Goal: Book appointment/travel/reservation

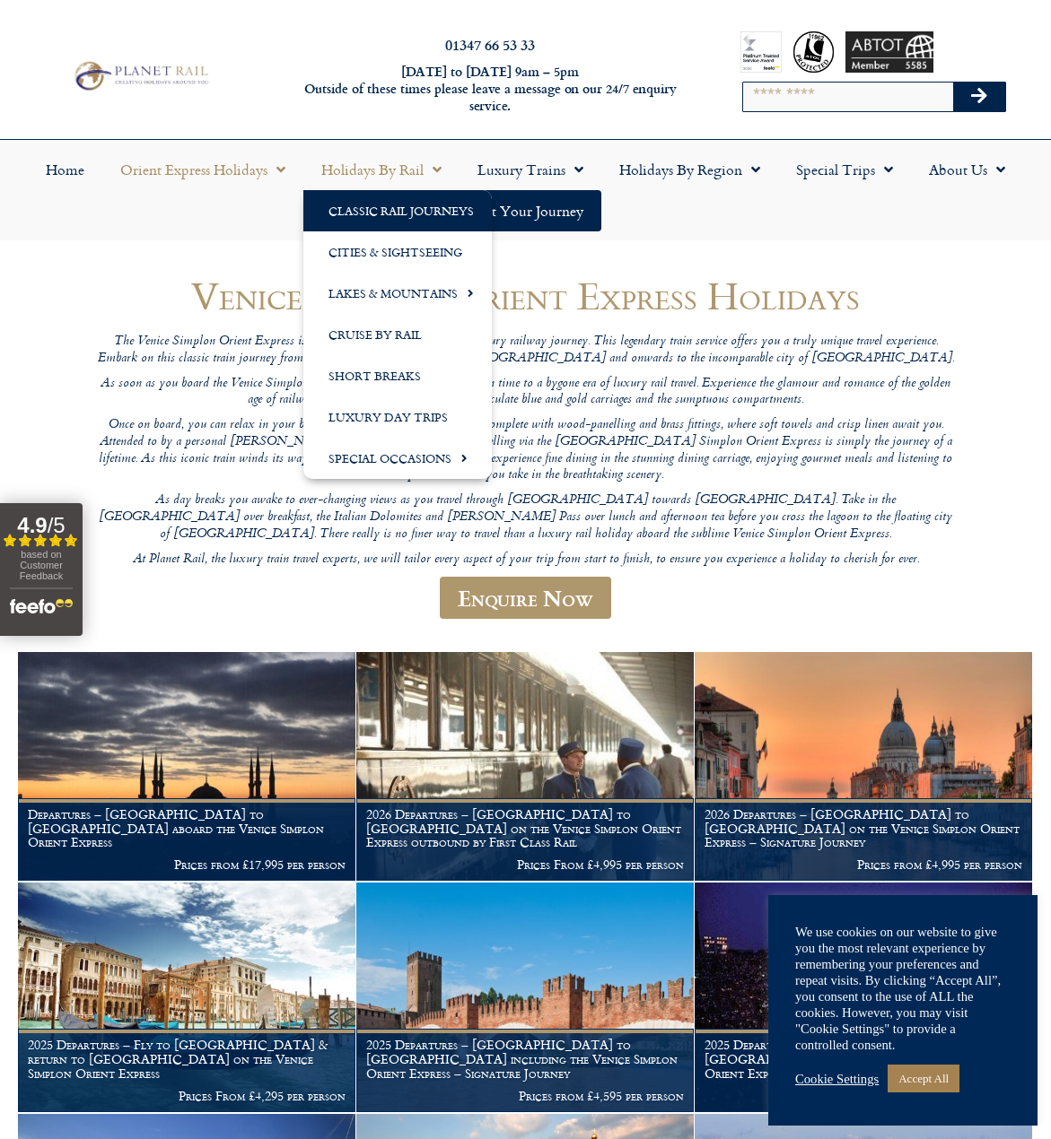
click at [405, 210] on link "Classic Rail Journeys" at bounding box center [397, 210] width 188 height 41
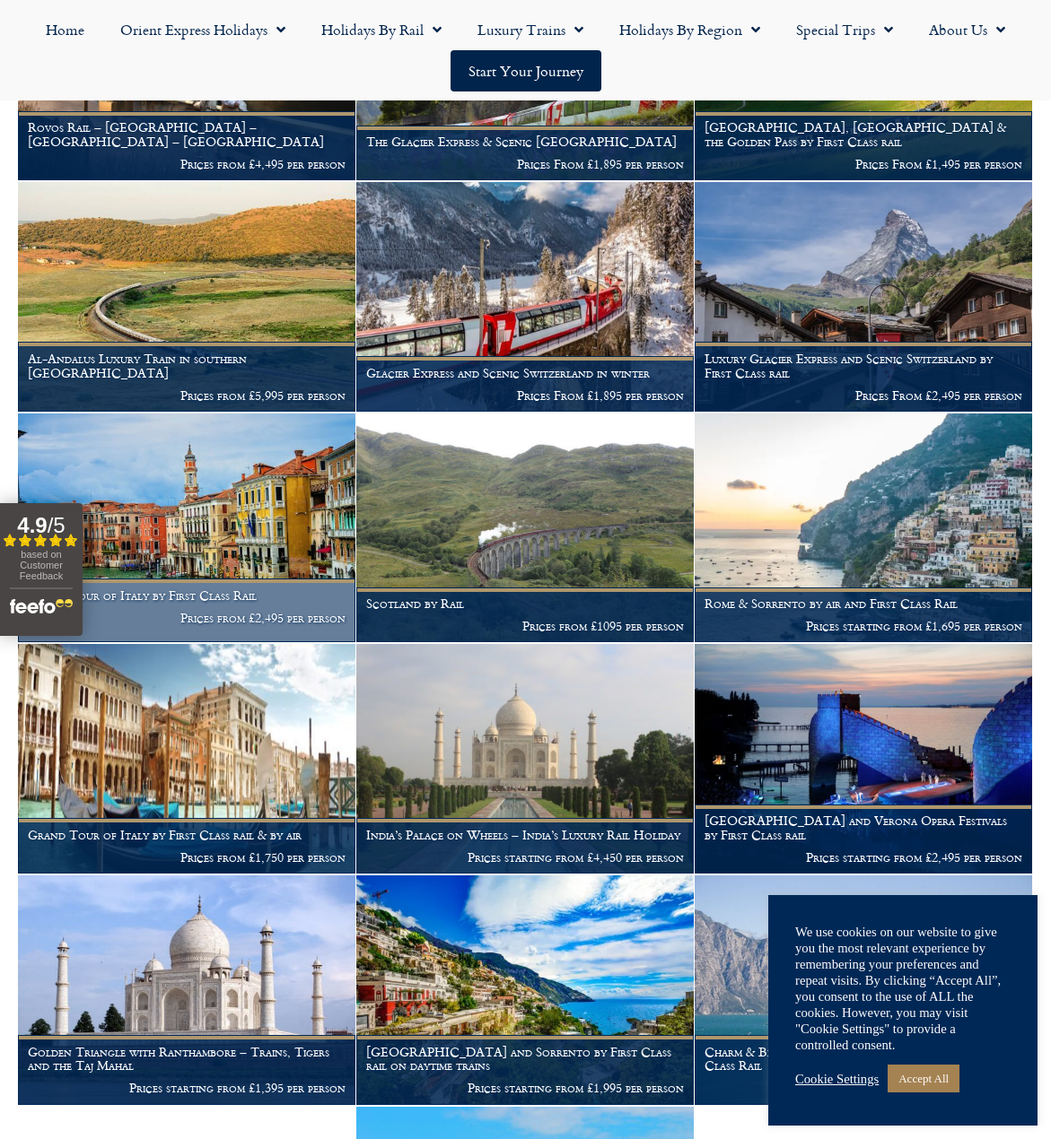
scroll to position [807, 0]
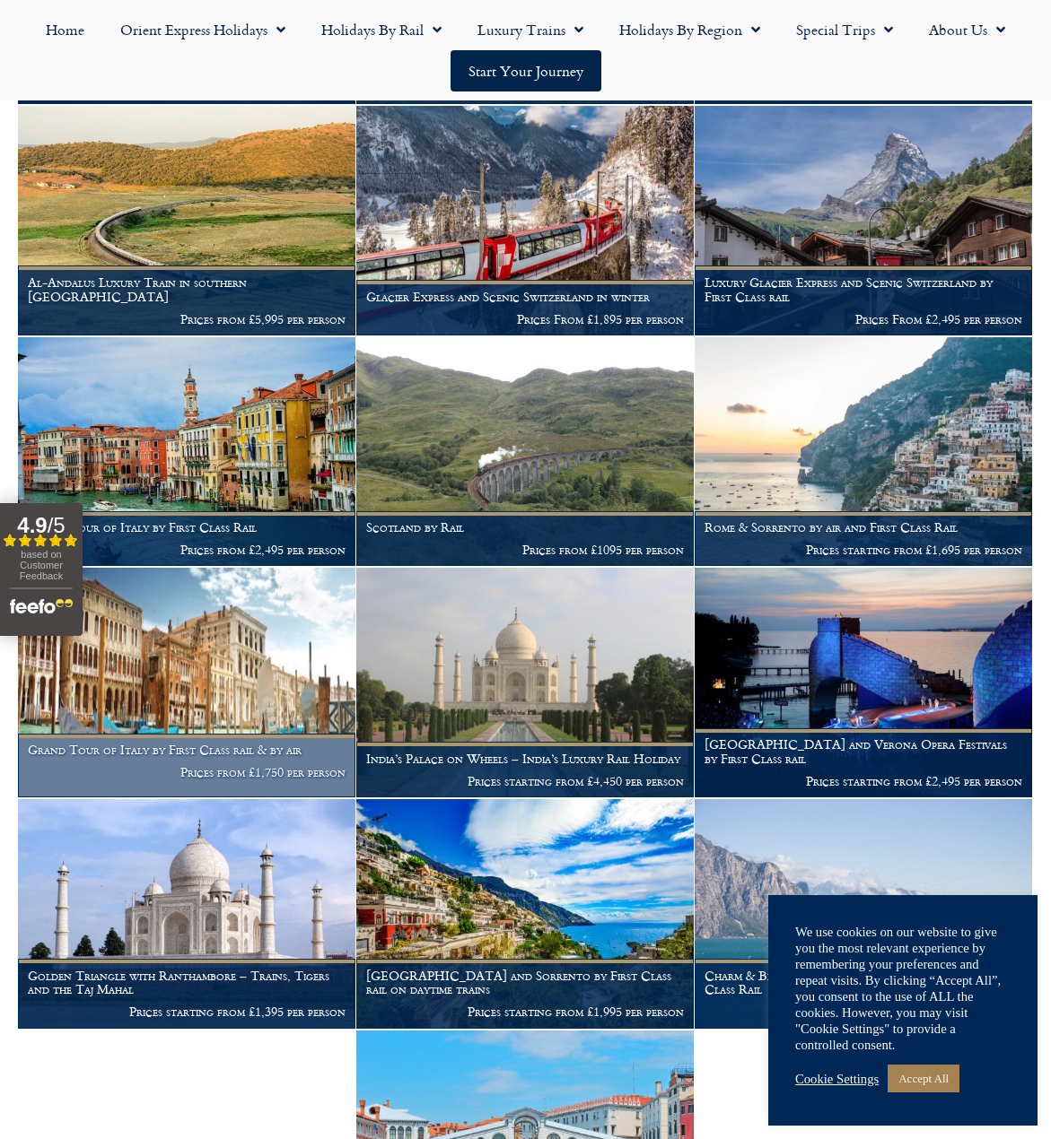
click at [228, 757] on h1 "Grand Tour of Italy by First Class rail & by air" at bounding box center [187, 750] width 318 height 14
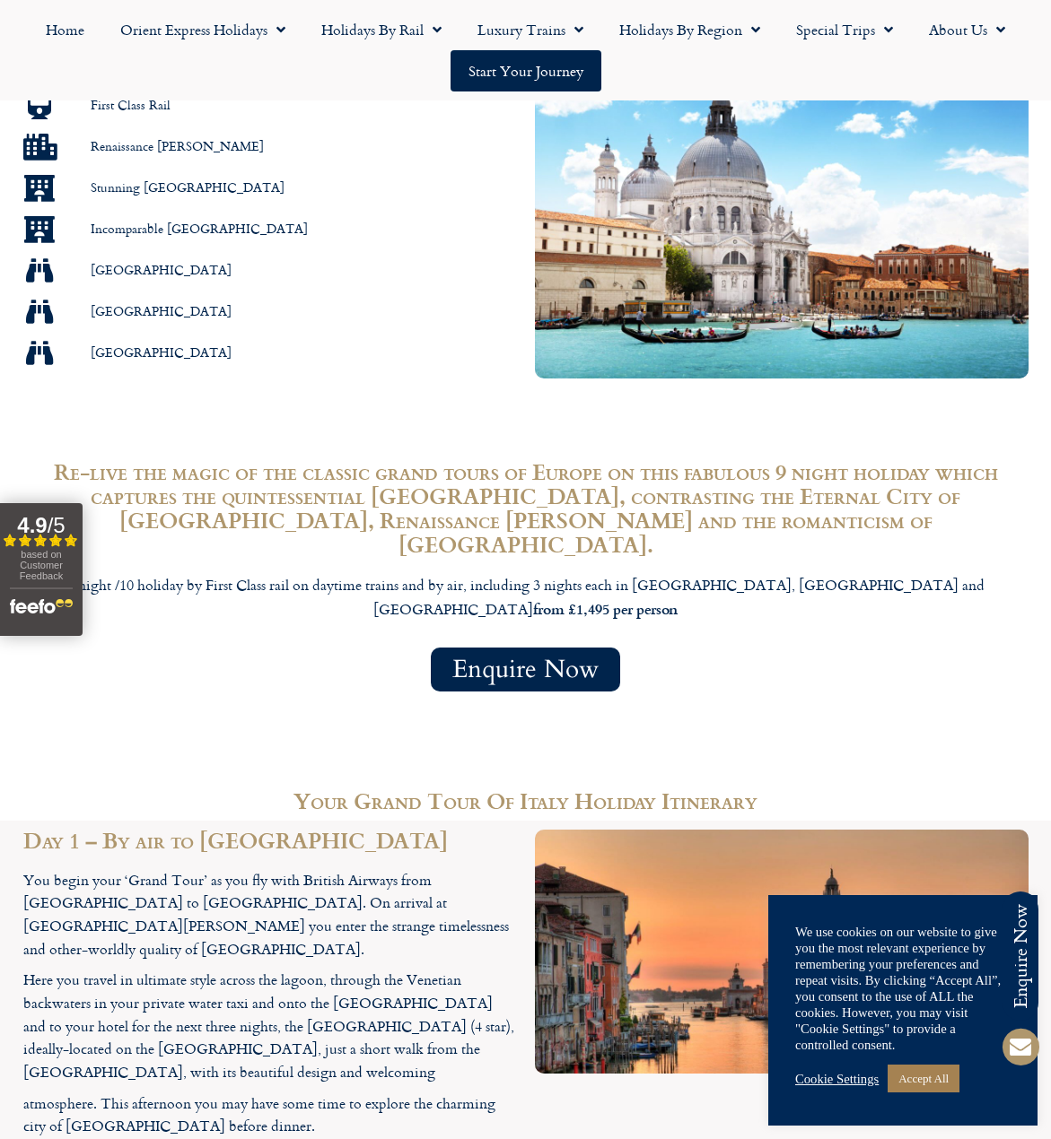
scroll to position [718, 0]
